Goal: Task Accomplishment & Management: Manage account settings

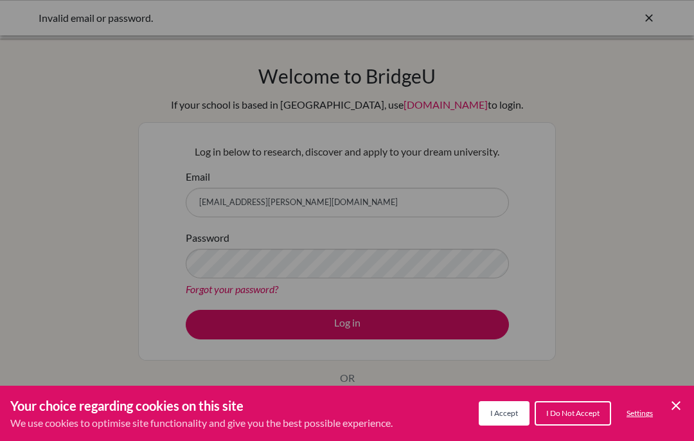
scroll to position [199, 0]
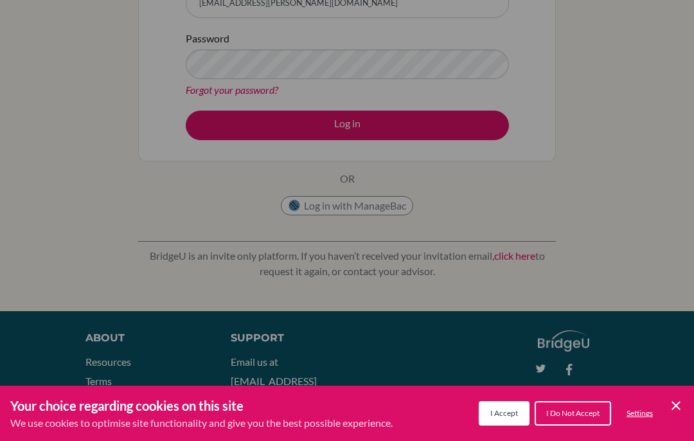
click at [500, 409] on span "I Accept" at bounding box center [504, 413] width 28 height 10
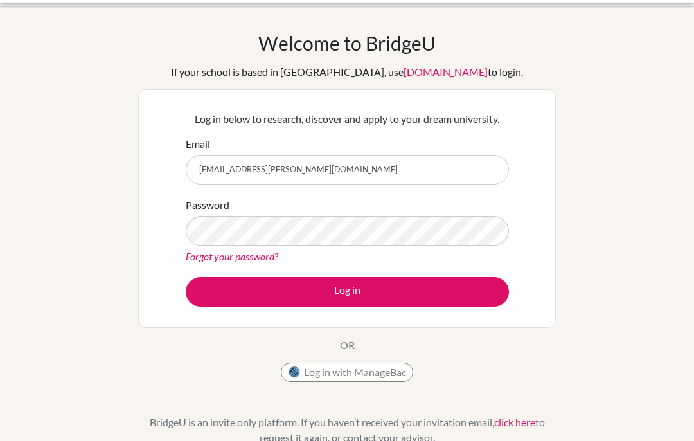
scroll to position [0, 0]
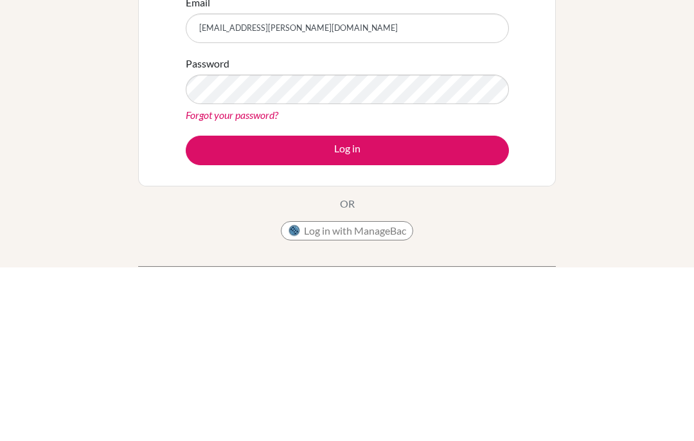
click at [465, 310] on button "Log in" at bounding box center [347, 325] width 323 height 30
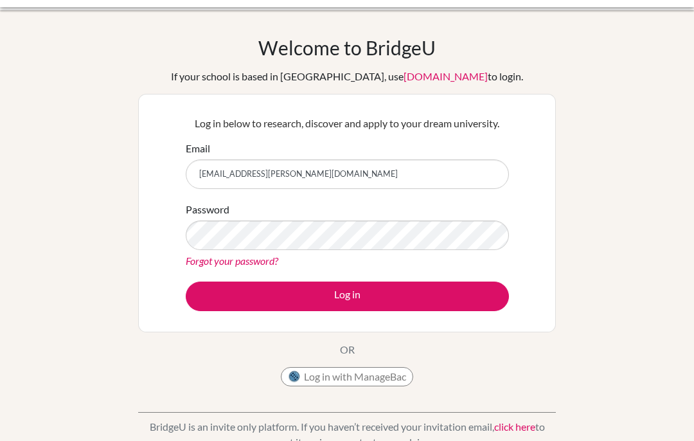
scroll to position [28, 0]
click at [266, 261] on link "Forgot your password?" at bounding box center [232, 261] width 93 height 12
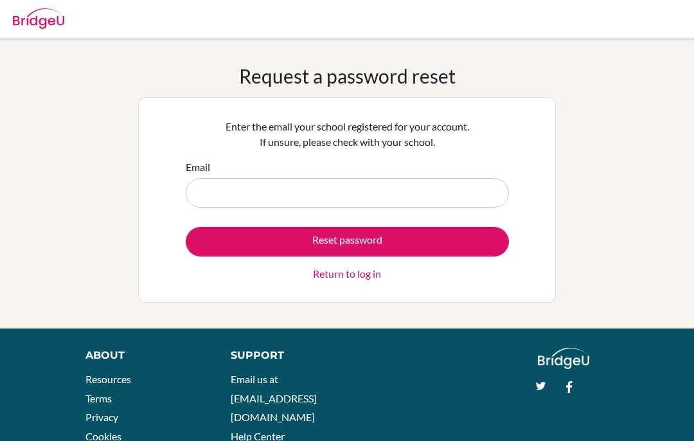
click at [455, 190] on input "Email" at bounding box center [347, 193] width 323 height 30
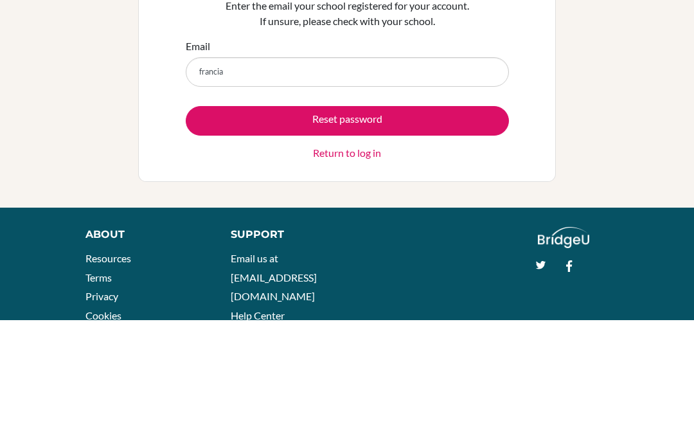
scroll to position [60, 0]
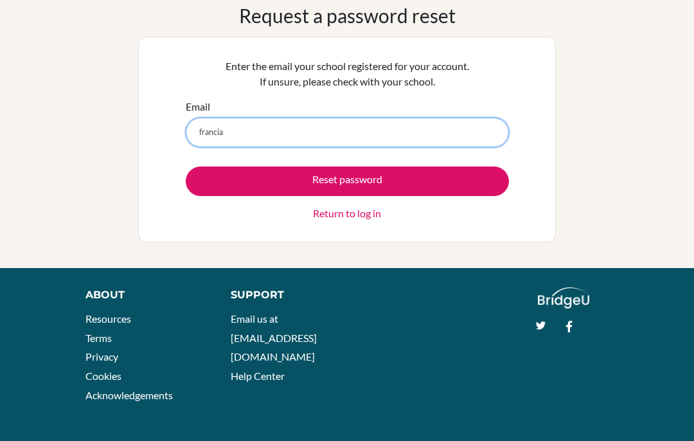
click at [433, 142] on input "francia" at bounding box center [347, 133] width 323 height 30
type input "francia.nunez@delcamposchool.org"
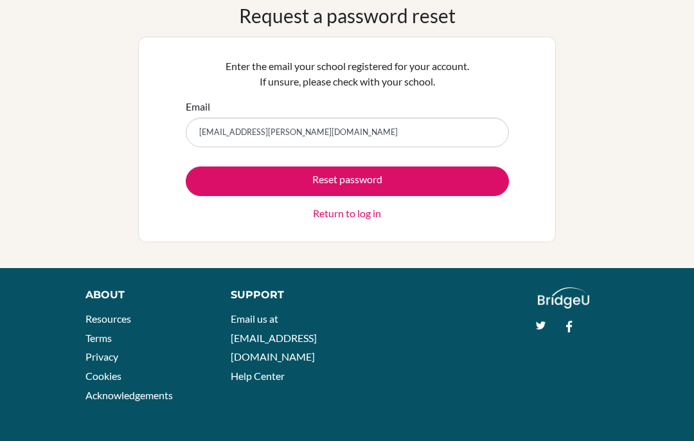
click at [477, 184] on button "Reset password" at bounding box center [347, 181] width 323 height 30
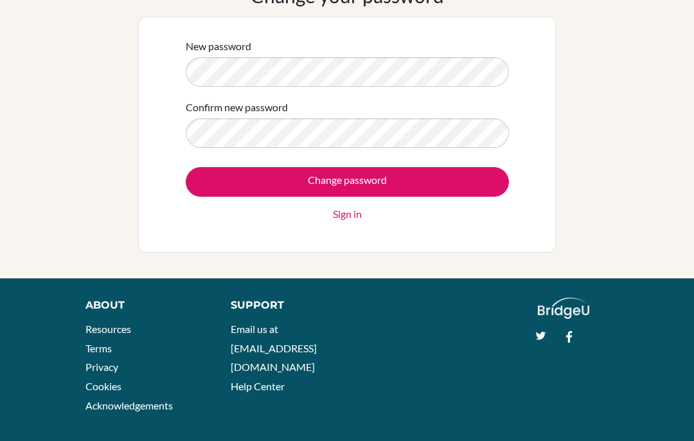
scroll to position [91, 0]
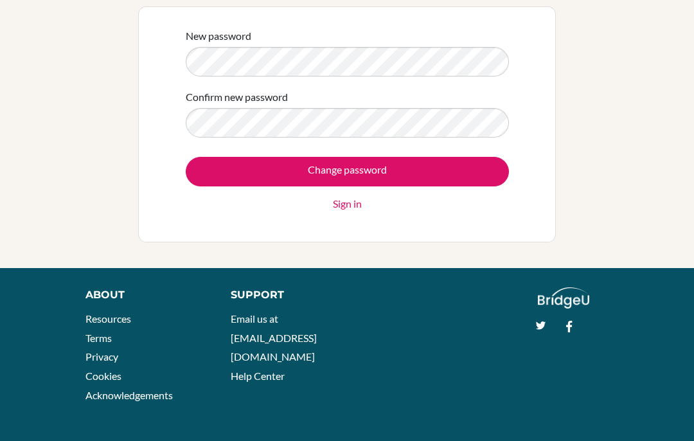
click at [440, 176] on input "Change password" at bounding box center [347, 172] width 323 height 30
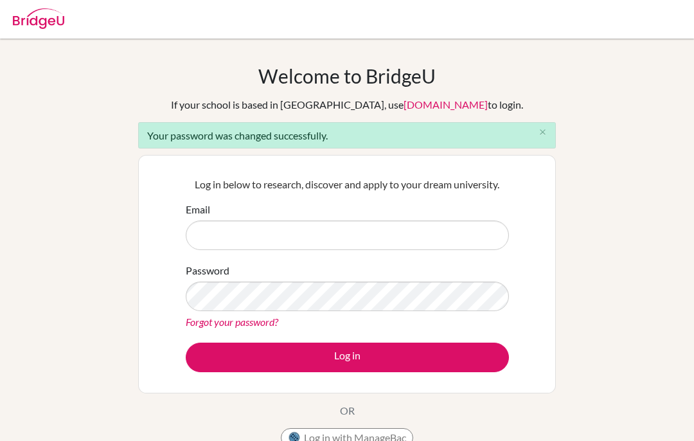
click at [440, 224] on input "Email" at bounding box center [347, 235] width 323 height 30
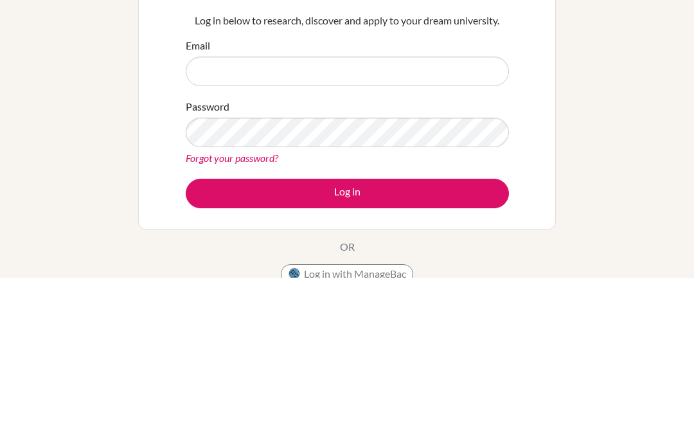
scroll to position [164, 0]
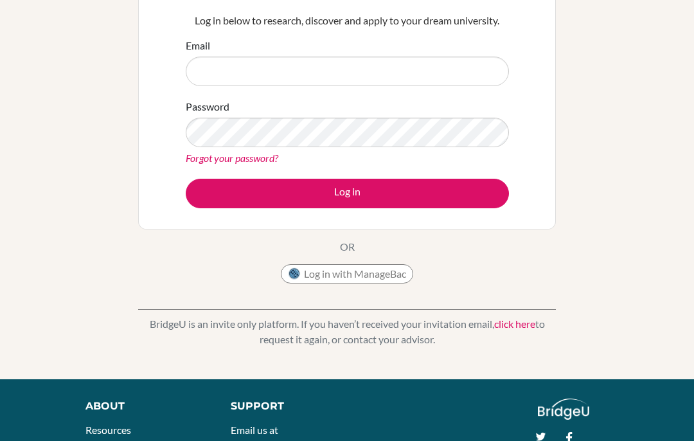
type input "francia.nunez@delcamposchool.org"
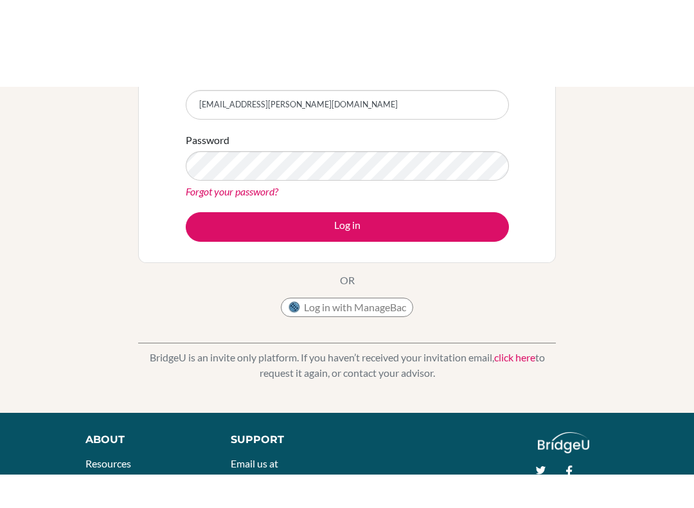
scroll to position [208, 0]
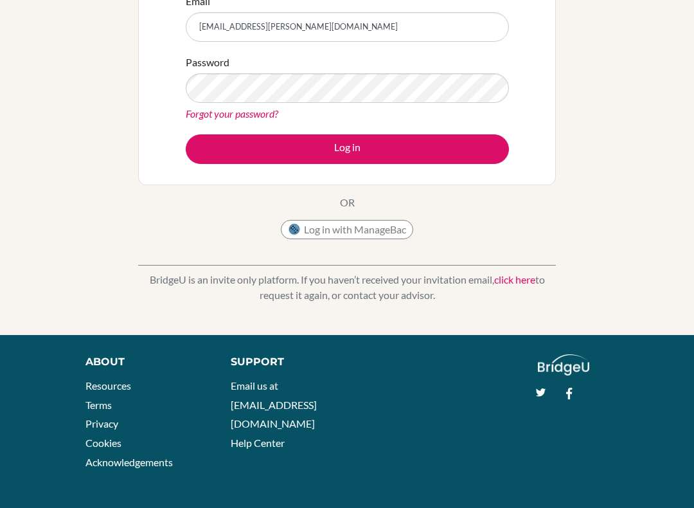
click at [494, 152] on button "Log in" at bounding box center [347, 149] width 323 height 30
